Goal: Contribute content: Add original content to the website for others to see

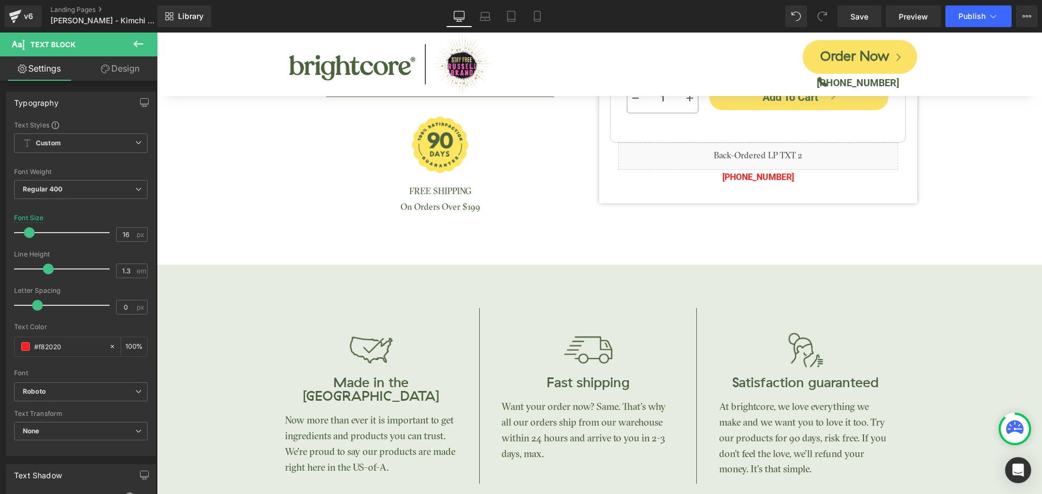
scroll to position [380, 0]
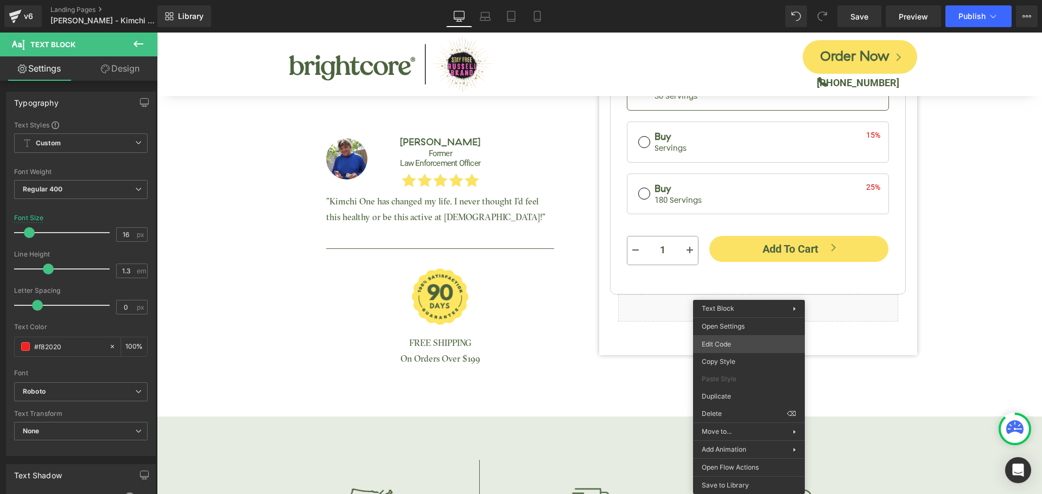
click at [743, 0] on div "Text Block You are previewing how the will restyle your page. You can not edit …" at bounding box center [521, 0] width 1042 height 0
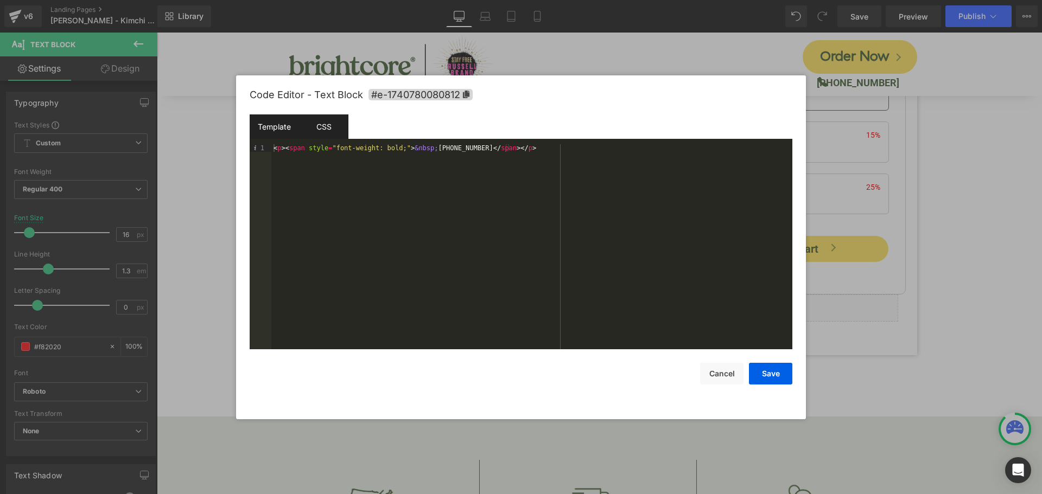
click at [332, 125] on div "CSS" at bounding box center [323, 127] width 49 height 24
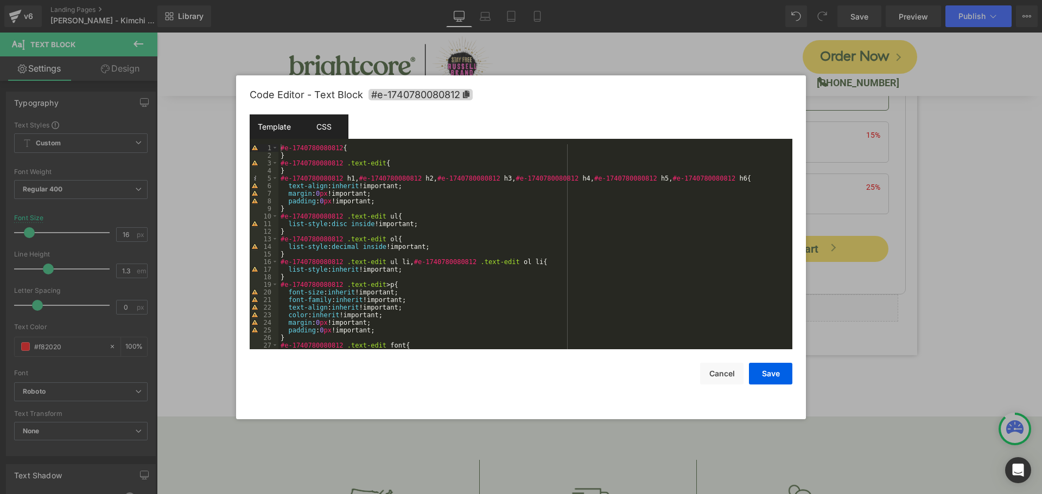
click at [281, 126] on div "Template" at bounding box center [274, 127] width 49 height 24
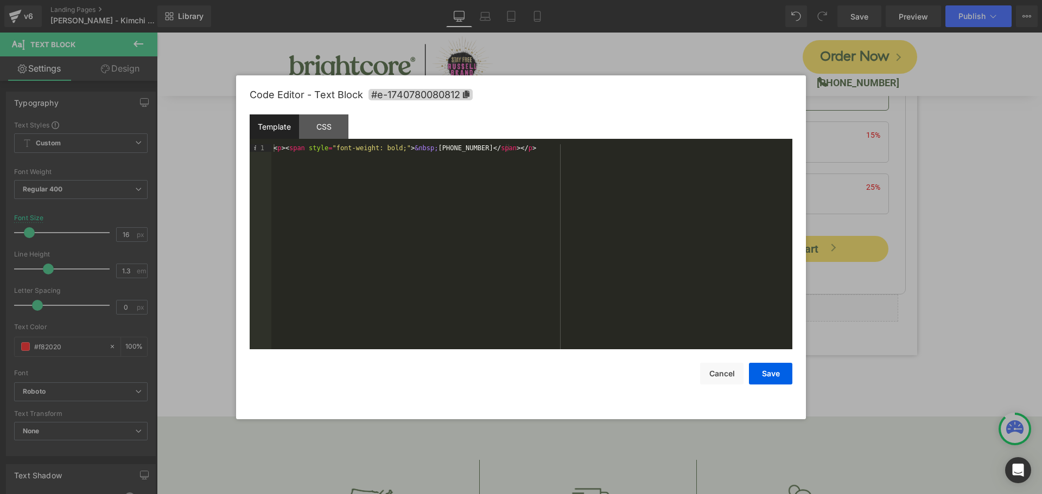
click at [702, 102] on div "Code Editor - Text Block #e-1740780080812" at bounding box center [521, 94] width 543 height 39
click at [372, 199] on div "< p > < span style = "font-weight: bold;" > &nbsp; [PHONE_NUMBER] </ span > </ …" at bounding box center [531, 254] width 521 height 220
click at [293, 121] on div "Template" at bounding box center [274, 127] width 49 height 24
click at [314, 125] on div "CSS" at bounding box center [323, 127] width 49 height 24
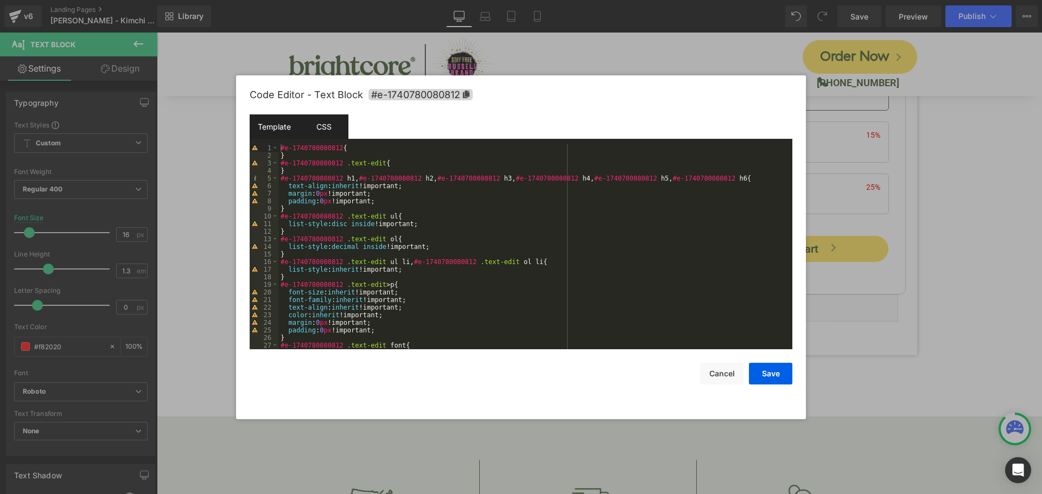
click at [275, 125] on div "Template" at bounding box center [274, 127] width 49 height 24
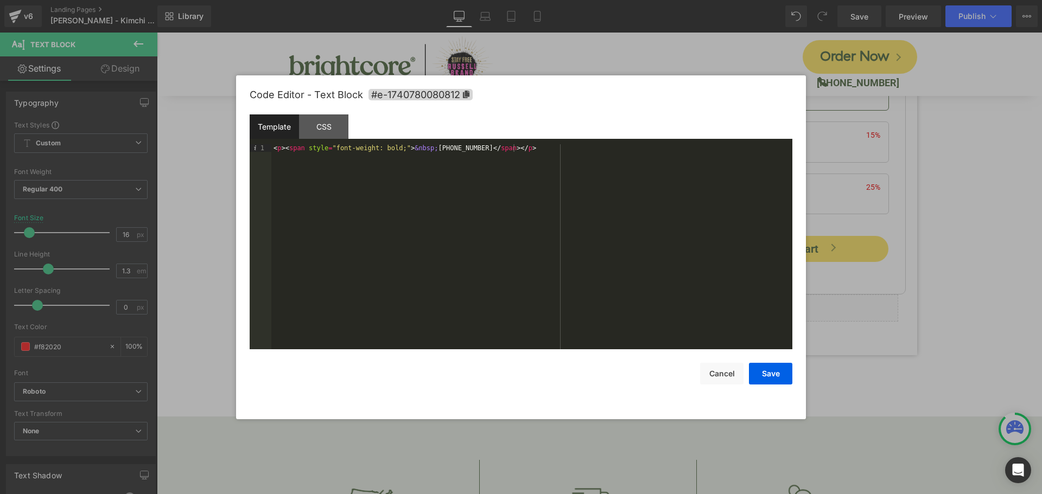
drag, startPoint x: 667, startPoint y: 244, endPoint x: 661, endPoint y: 244, distance: 6.5
click at [661, 244] on div "< p > < span style = "font-weight: bold;" > &nbsp; [PHONE_NUMBER] </ span > </ …" at bounding box center [531, 254] width 521 height 220
drag, startPoint x: 401, startPoint y: 148, endPoint x: 480, endPoint y: 144, distance: 79.3
click at [480, 144] on div "< p > < span style = "font-weight: bold;" > &nbsp; [PHONE_NUMBER] </ span > </ …" at bounding box center [531, 254] width 521 height 220
click at [480, 144] on div "< p > < span style = "font-weight: bold;" > &nbsp; [PHONE_NUMBER] </ span > </ …" at bounding box center [531, 246] width 521 height 205
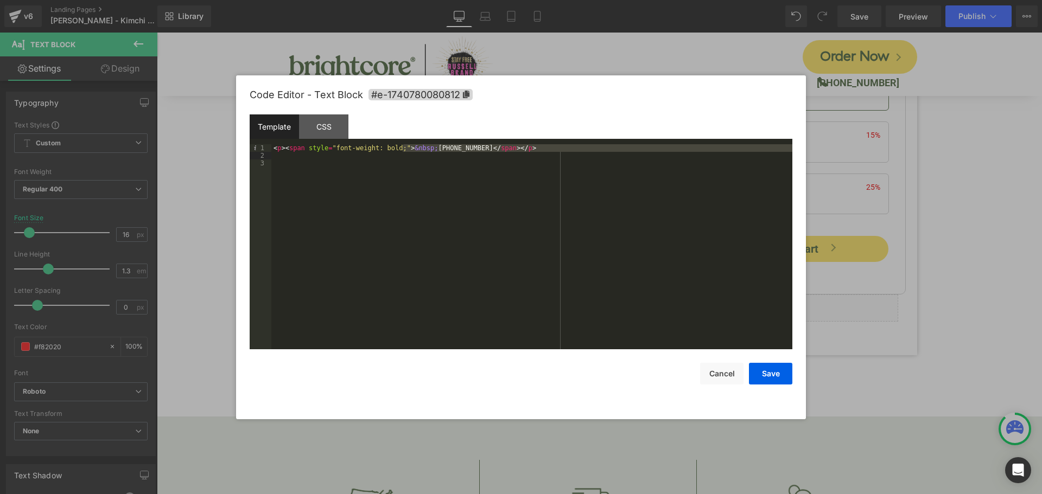
drag, startPoint x: 459, startPoint y: 157, endPoint x: 527, endPoint y: 154, distance: 67.4
click at [527, 154] on div "< p > < span style = "font-weight: bold;" > &nbsp; [PHONE_NUMBER] </ span > </ …" at bounding box center [531, 254] width 521 height 220
drag, startPoint x: 282, startPoint y: 150, endPoint x: 273, endPoint y: 149, distance: 8.8
click at [273, 149] on div "< p > < span style = "font-weight: bold;" > &nbsp; [PHONE_NUMBER] </ span > </ …" at bounding box center [531, 254] width 521 height 220
click at [446, 145] on div "< p class = "static-txt-color" > < span style = "font-weight: bold;" > &nbsp; […" at bounding box center [531, 254] width 521 height 220
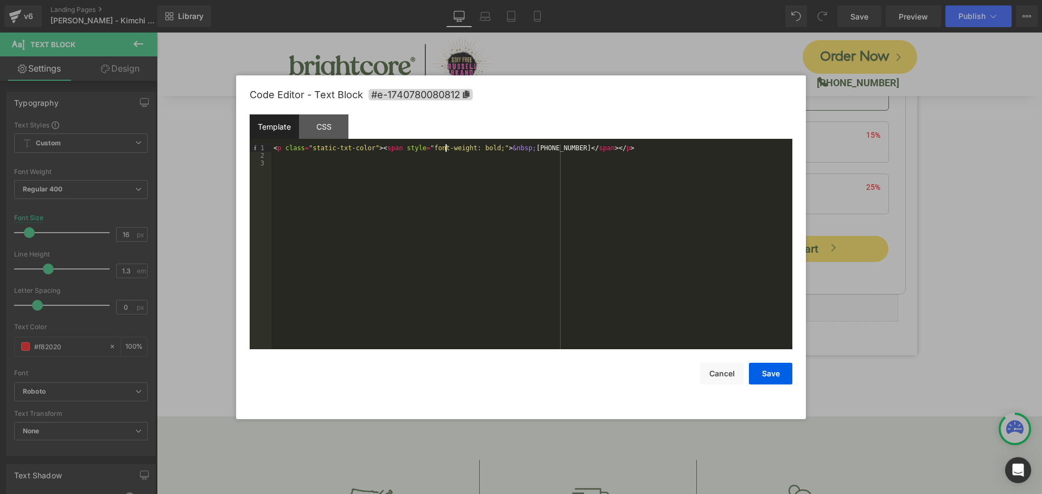
click at [446, 145] on div "< p class = "static-txt-color" > < span style = "font-weight: bold;" > &nbsp; […" at bounding box center [531, 254] width 521 height 220
click at [427, 235] on div "< p class = "static-txt-color" > < span style = "font-weight: bold;" > &nbsp; […" at bounding box center [531, 254] width 521 height 220
click at [395, 151] on div "< p class = "static-txt-color" > < span style = "font-weight: bold;" > &nbsp; […" at bounding box center [531, 254] width 521 height 220
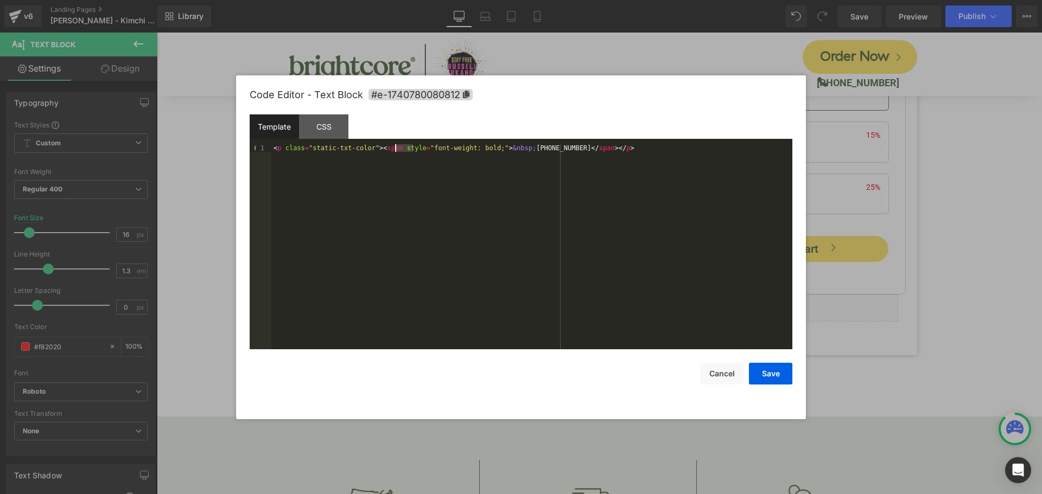
click at [395, 151] on div "< p class = "static-txt-color" > < span style = "font-weight: bold;" > &nbsp; […" at bounding box center [531, 254] width 521 height 220
click at [511, 226] on div "< p class = "static-txt-color" > < span style = "font-weight: bold;" > &nbsp; […" at bounding box center [531, 246] width 521 height 205
click at [779, 379] on button "Save" at bounding box center [770, 374] width 43 height 22
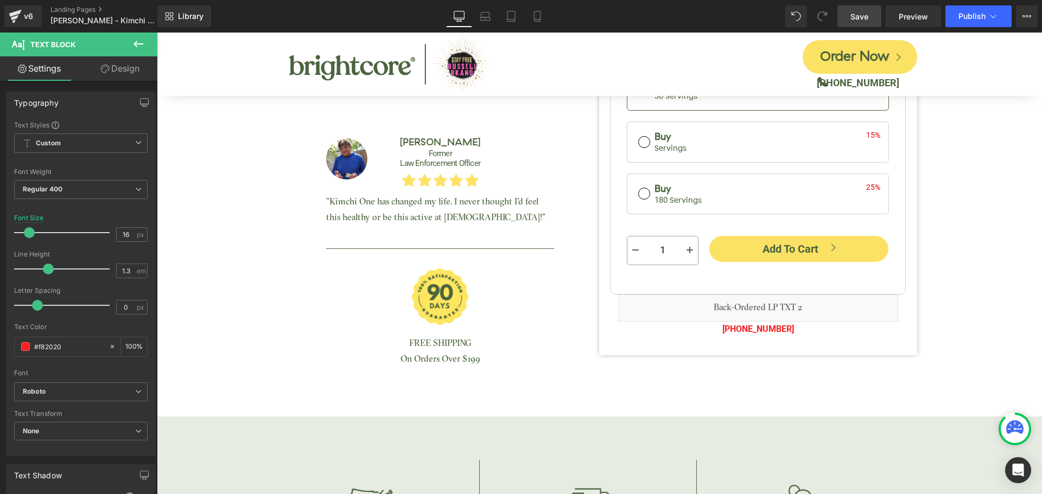
click at [855, 23] on link "Save" at bounding box center [860, 16] width 44 height 22
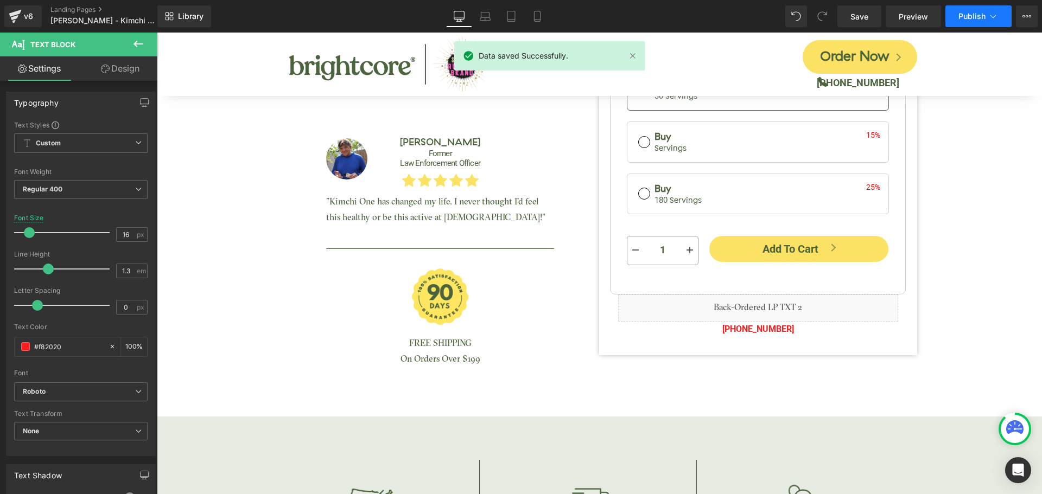
click at [977, 20] on span "Publish" at bounding box center [972, 16] width 27 height 9
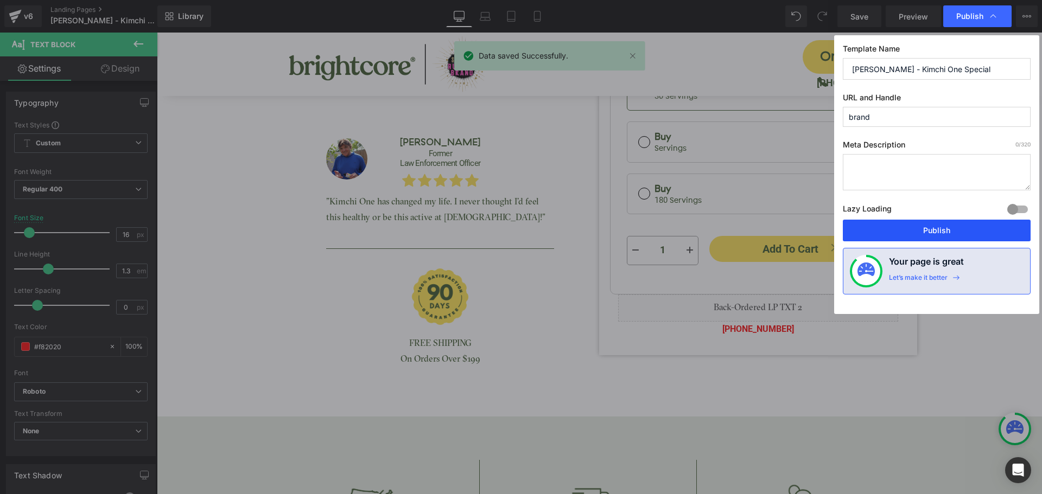
drag, startPoint x: 965, startPoint y: 232, endPoint x: 804, endPoint y: 185, distance: 167.1
click at [965, 232] on button "Publish" at bounding box center [937, 231] width 188 height 22
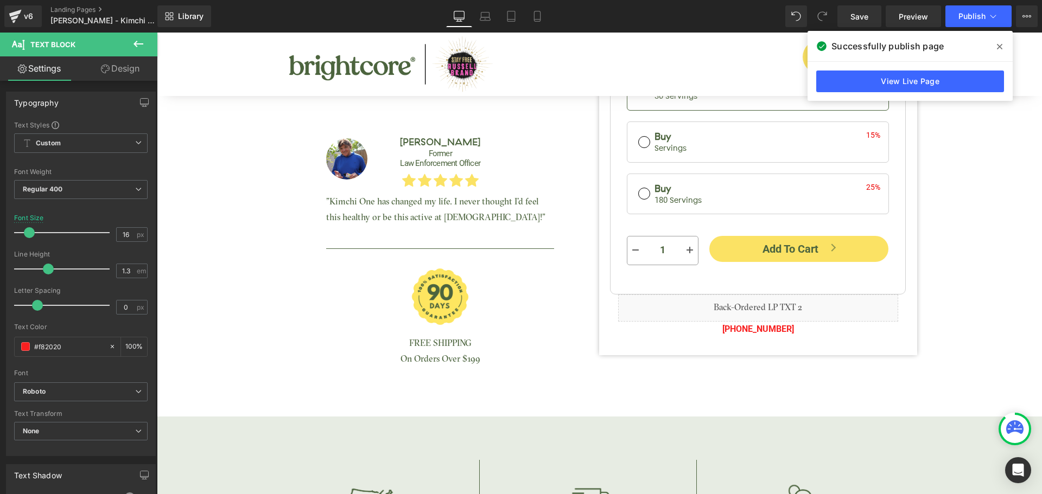
drag, startPoint x: 1004, startPoint y: 48, endPoint x: 846, endPoint y: 15, distance: 161.5
click at [1004, 48] on span at bounding box center [999, 46] width 17 height 17
